Goal: Task Accomplishment & Management: Use online tool/utility

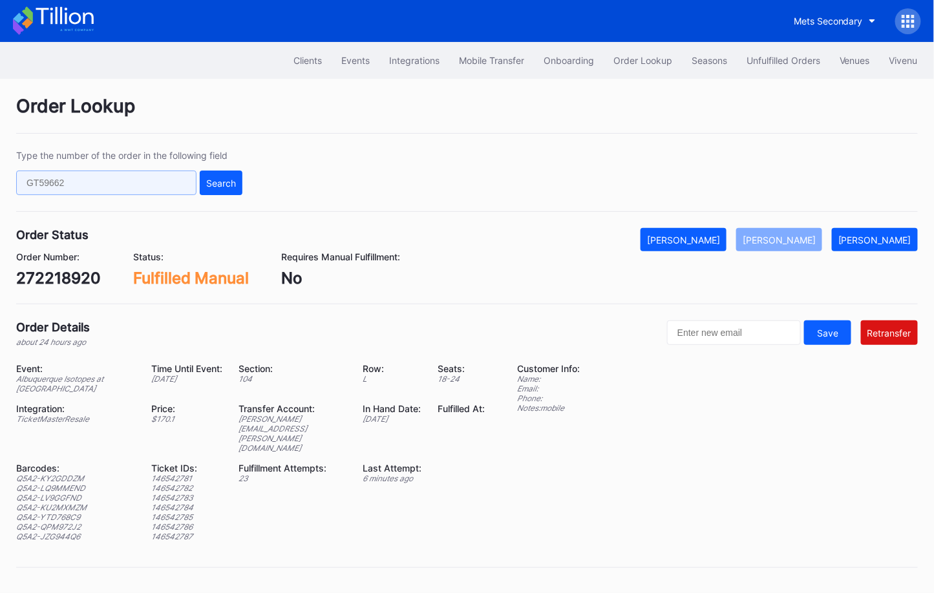
click at [145, 185] on input "text" at bounding box center [106, 183] width 180 height 25
paste input "o9wdtk6d8n6"
type input "o9wdtk6d8n6"
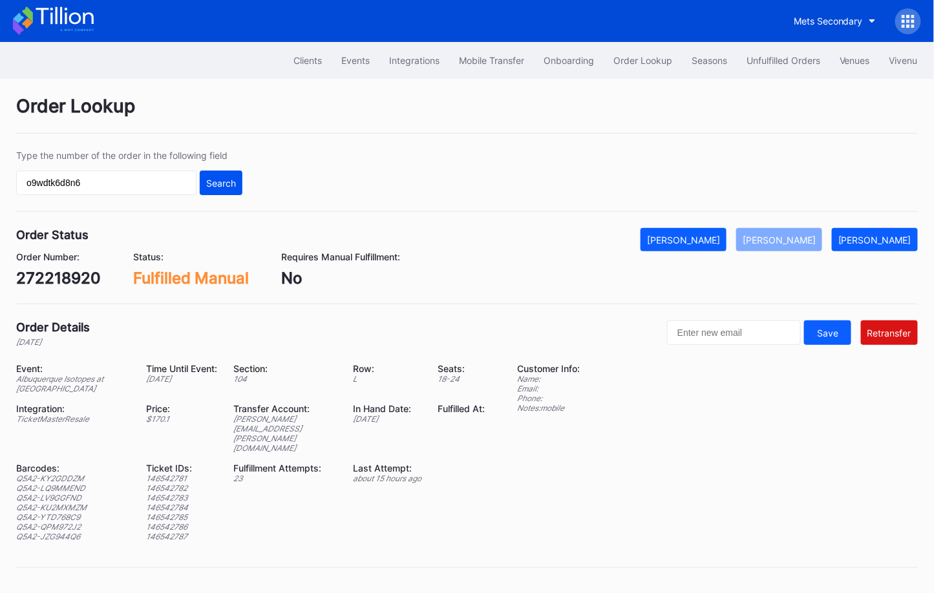
click at [226, 187] on div "Search" at bounding box center [221, 183] width 30 height 11
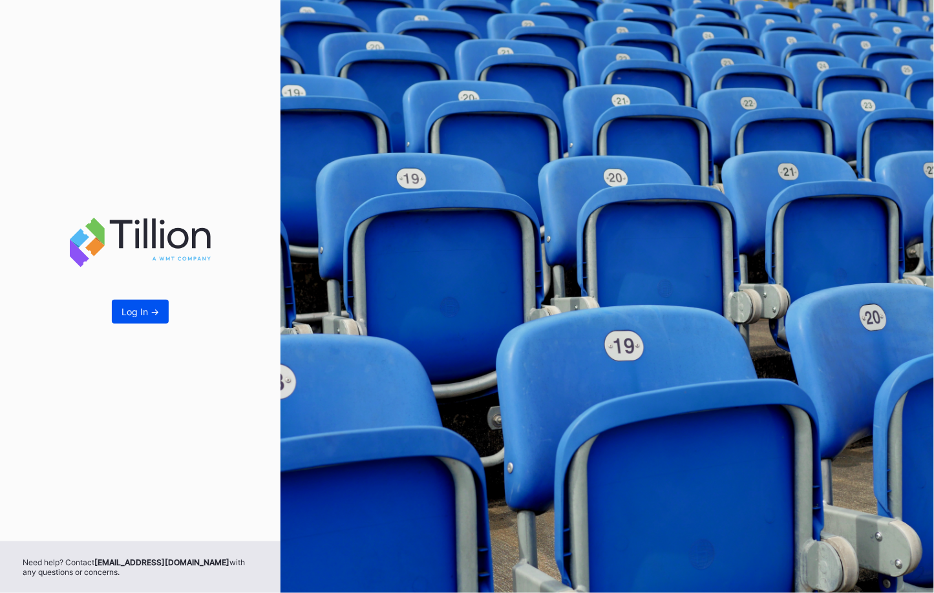
click at [143, 317] on div "Log In ->" at bounding box center [139, 311] width 37 height 11
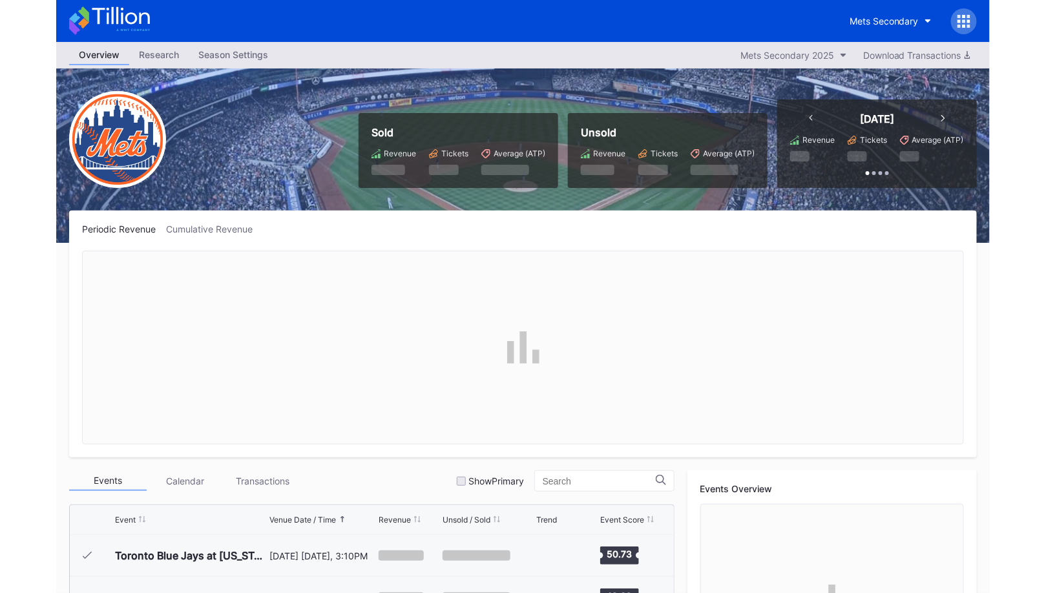
scroll to position [2982, 0]
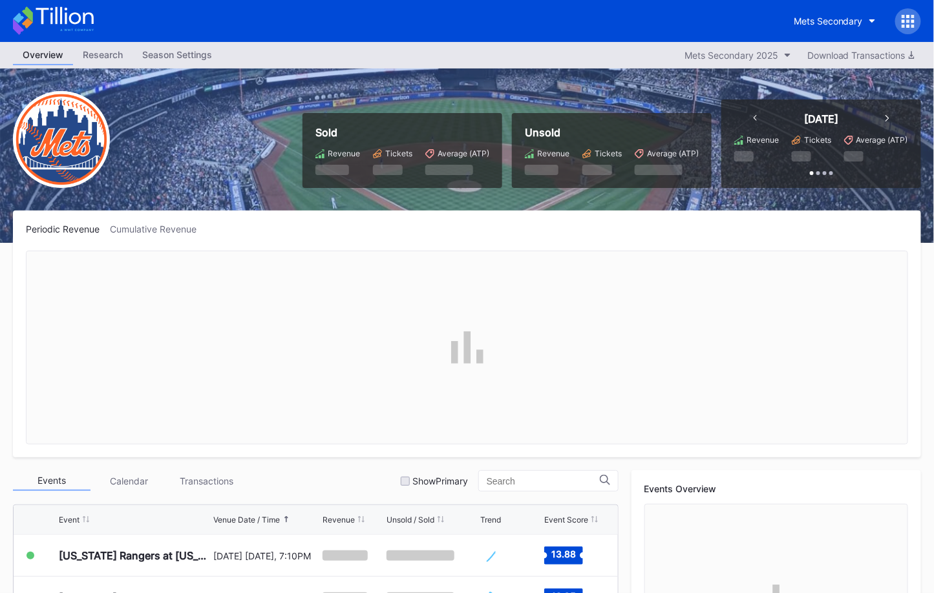
click at [905, 19] on icon at bounding box center [902, 20] width 3 height 3
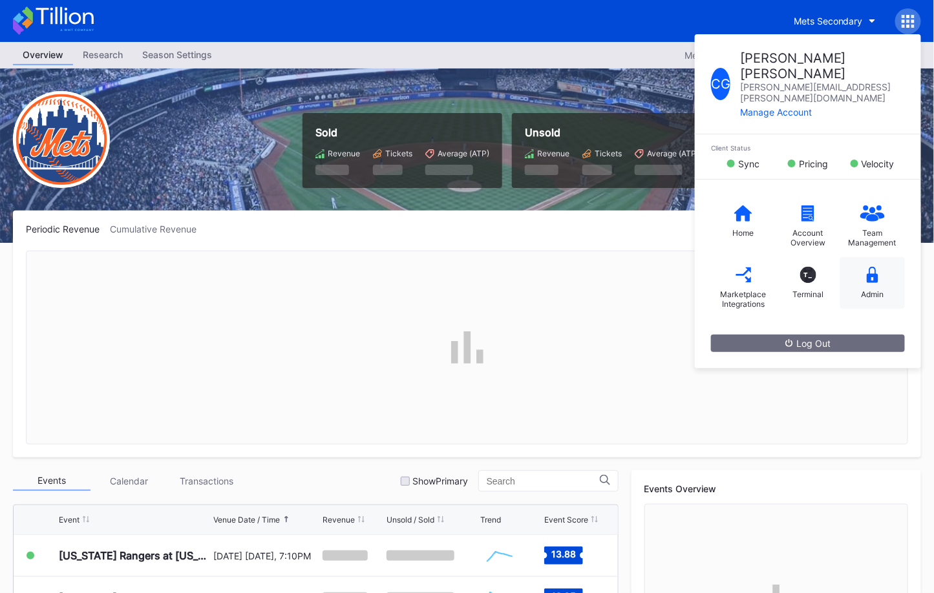
click at [873, 289] on div "Admin" at bounding box center [872, 294] width 23 height 10
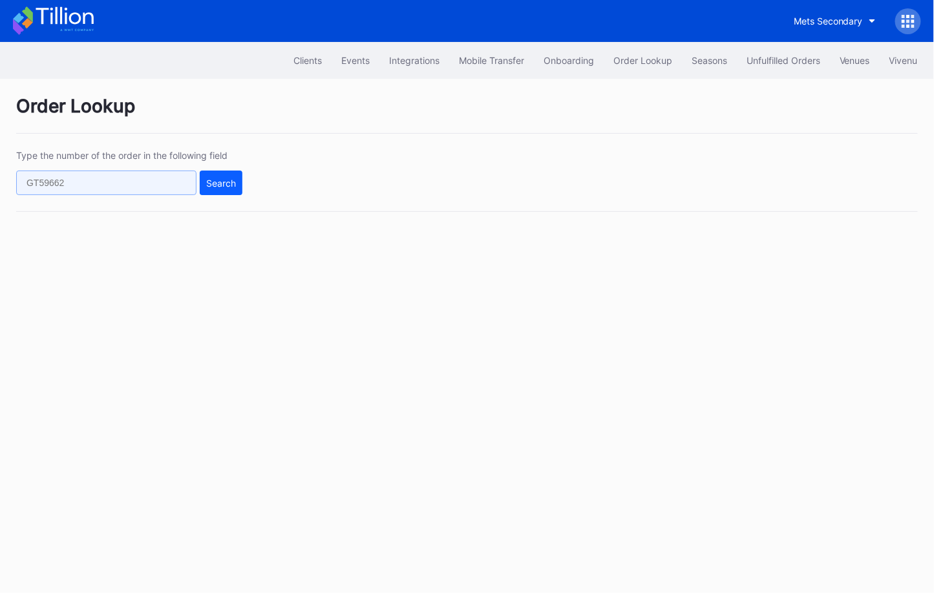
click at [154, 185] on input "text" at bounding box center [106, 183] width 180 height 25
paste input "o9wdtk6d8n6"
click at [224, 187] on button "Search" at bounding box center [221, 183] width 43 height 25
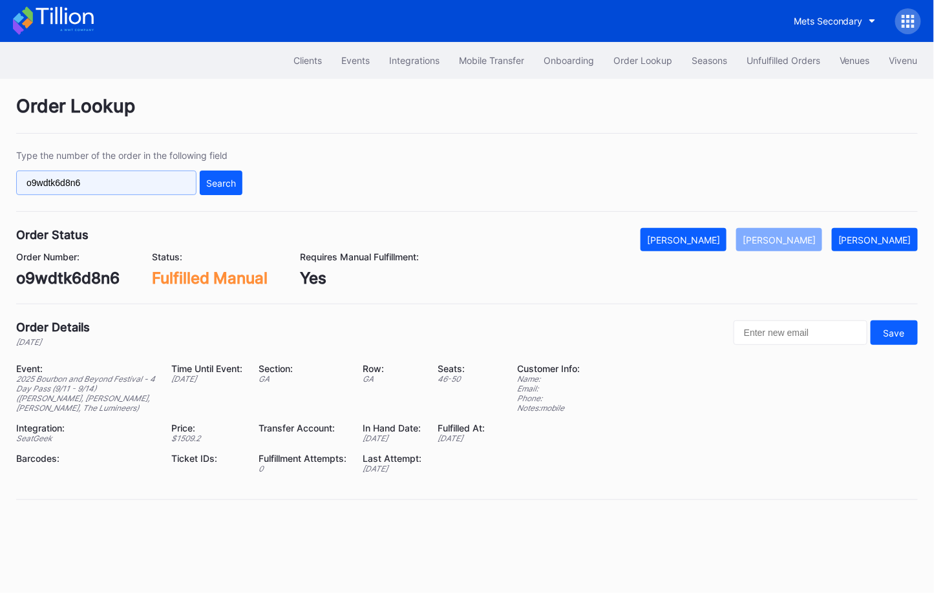
click at [158, 176] on input "o9wdtk6d8n6" at bounding box center [106, 183] width 180 height 25
click at [162, 183] on input "o9wdtk6d8n6" at bounding box center [106, 183] width 180 height 25
paste input "n360tqpdppp"
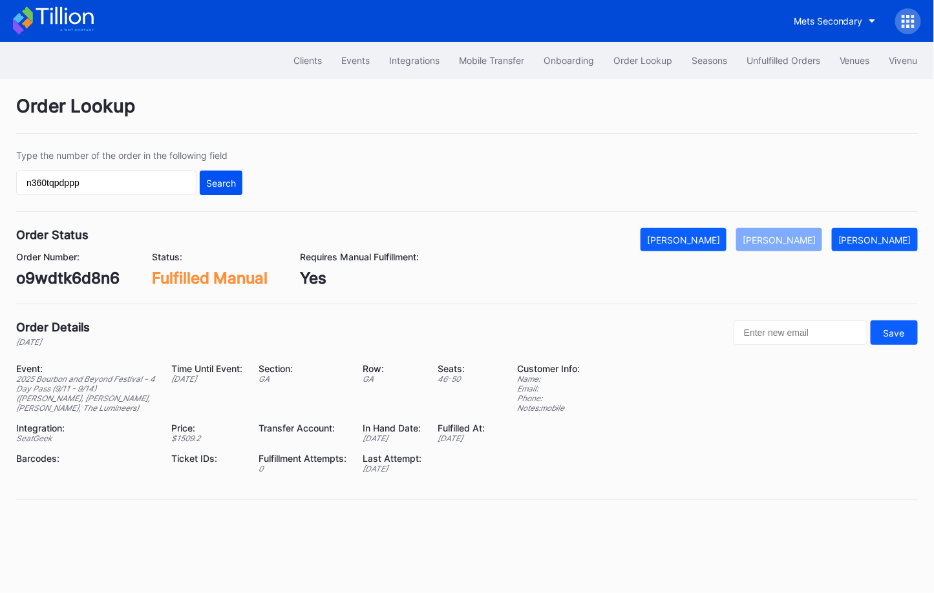
click at [207, 179] on div "Search" at bounding box center [221, 183] width 30 height 11
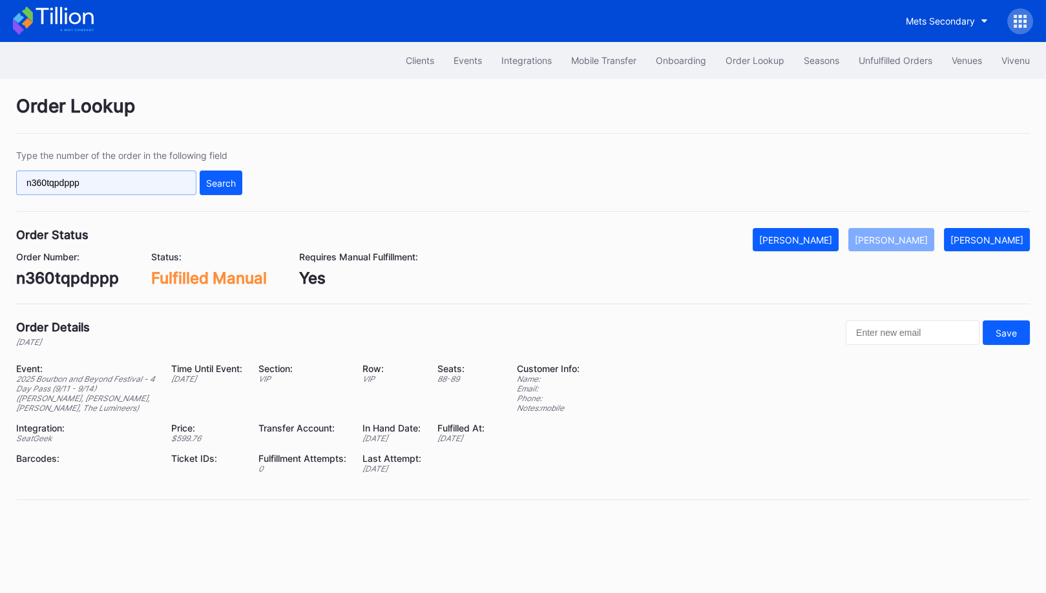
click at [182, 182] on input "n360tqpdppp" at bounding box center [106, 183] width 180 height 25
paste input "k69xa6wqrqw"
click at [222, 187] on div "Search" at bounding box center [221, 183] width 30 height 11
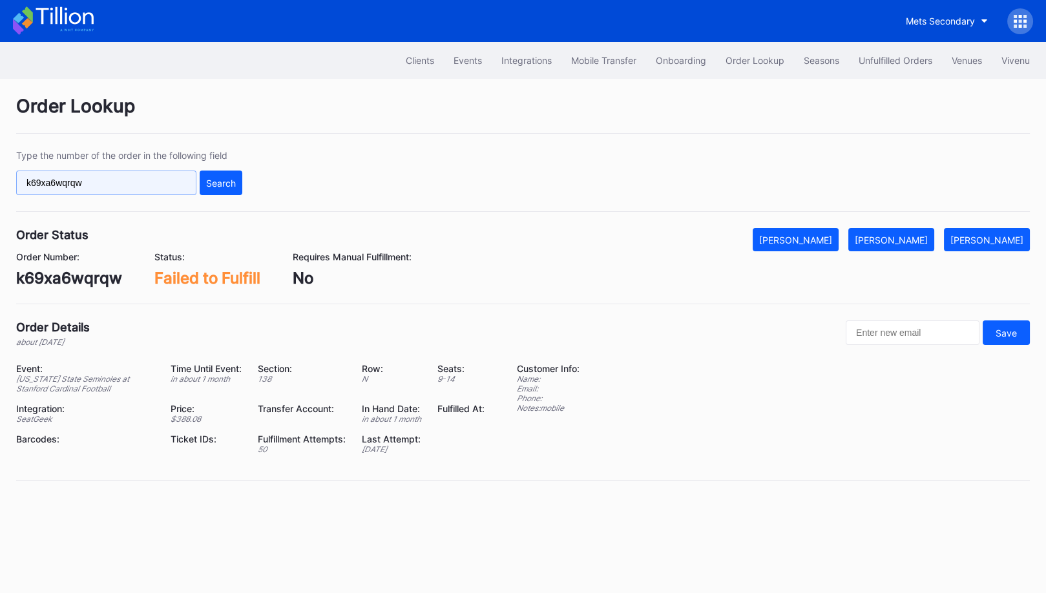
click at [167, 174] on input "k69xa6wqrqw" at bounding box center [106, 183] width 180 height 25
paste input "756qs2oqde9"
click at [215, 184] on div "Search" at bounding box center [221, 183] width 30 height 11
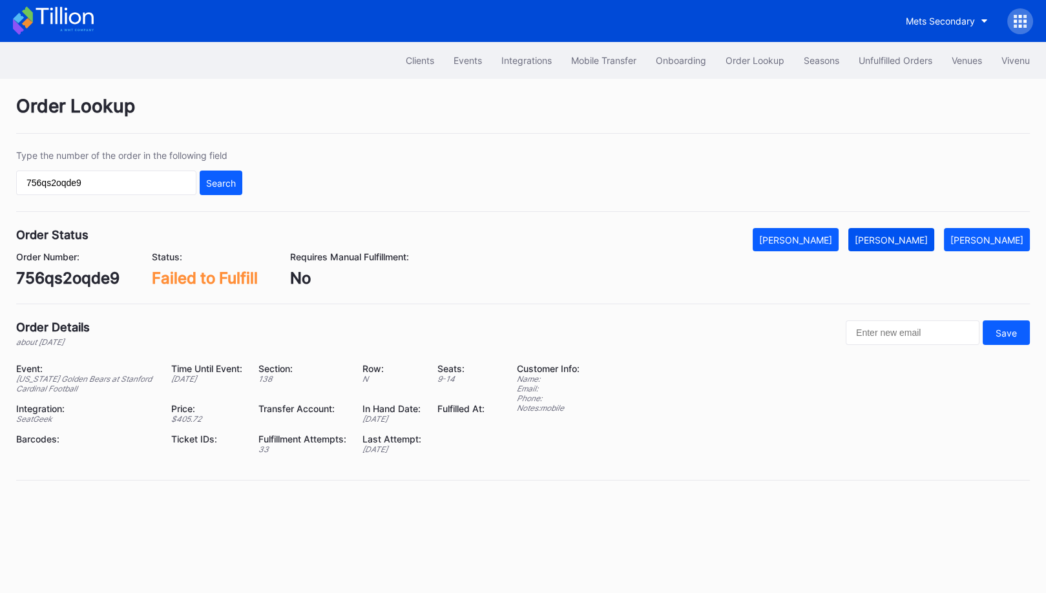
click at [915, 239] on div "[PERSON_NAME]" at bounding box center [891, 240] width 73 height 11
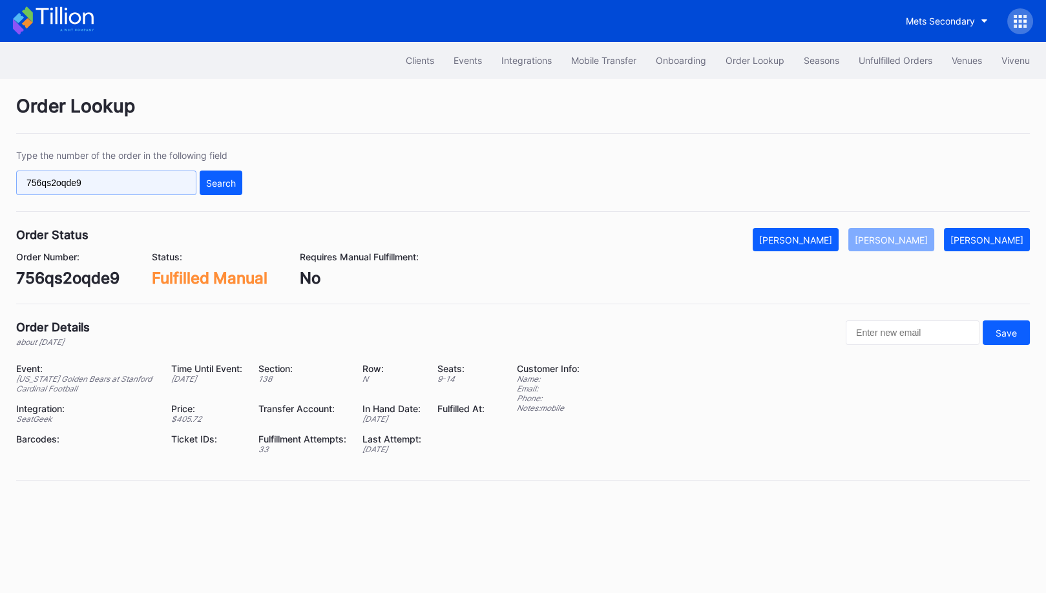
click at [159, 180] on input "756qs2oqde9" at bounding box center [106, 183] width 180 height 25
click at [217, 181] on div "Search" at bounding box center [221, 183] width 30 height 11
click at [125, 179] on input "756qs2oqde9" at bounding box center [106, 183] width 180 height 25
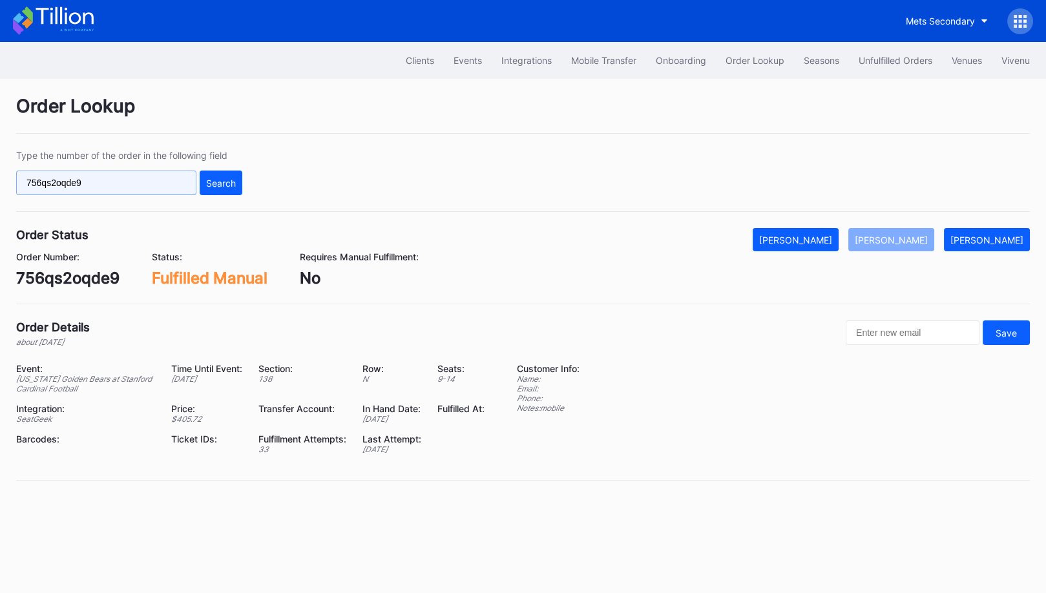
paste input "k69xa6wqrqw"
type input "k69xa6wqrqw"
click at [215, 180] on div "Search" at bounding box center [221, 183] width 30 height 11
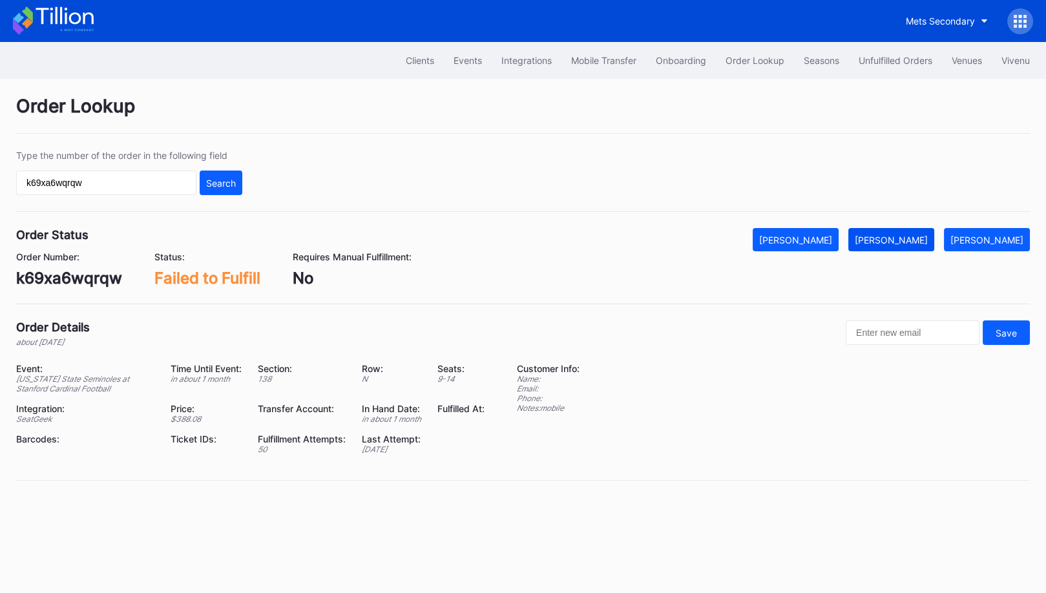
click at [923, 237] on div "[PERSON_NAME]" at bounding box center [891, 240] width 73 height 11
